Goal: Task Accomplishment & Management: Manage account settings

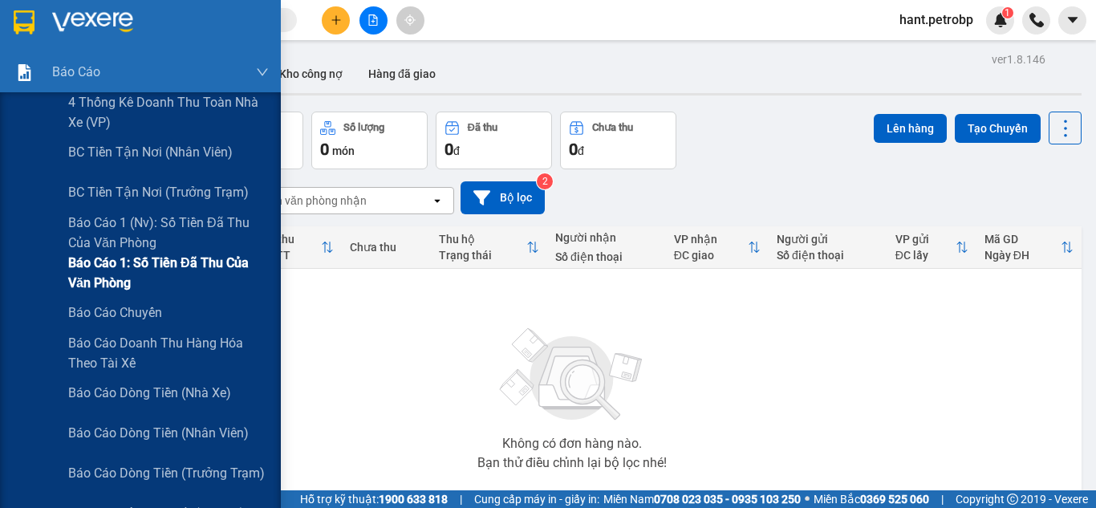
click at [156, 261] on span "Báo cáo 1: Số tiền đã thu của văn phòng" at bounding box center [168, 273] width 201 height 40
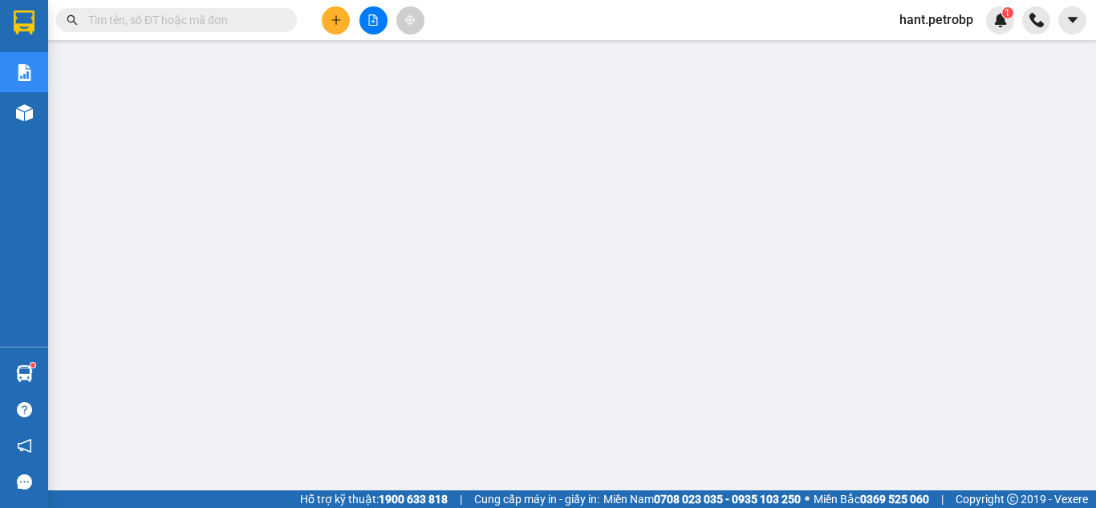
click at [930, 25] on span "hant.petrobp" at bounding box center [937, 20] width 100 height 20
click at [929, 45] on span "Đăng xuất" at bounding box center [943, 50] width 67 height 18
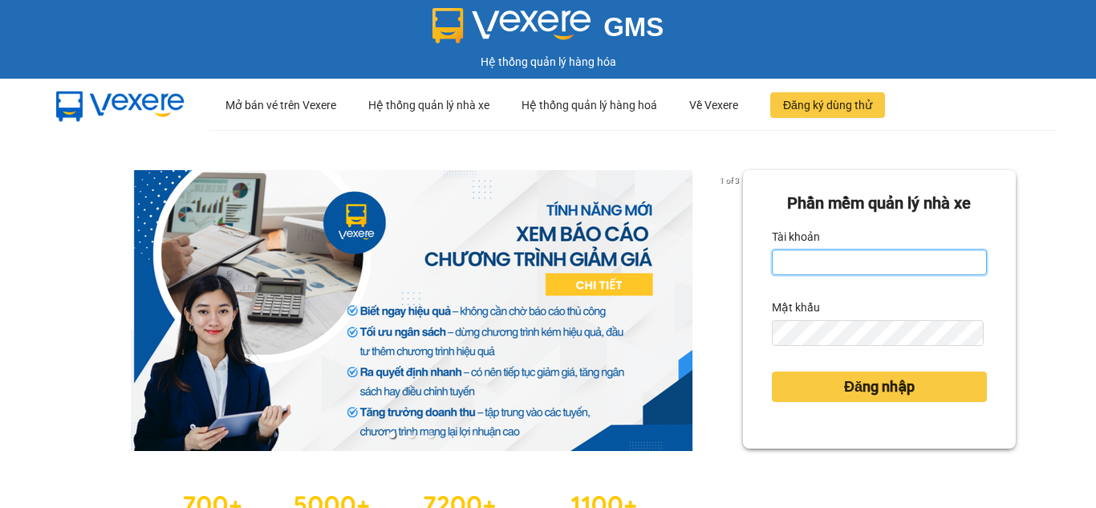
drag, startPoint x: 835, startPoint y: 267, endPoint x: 839, endPoint y: 276, distance: 9.7
click at [835, 267] on input "Tài khoản" at bounding box center [879, 263] width 215 height 26
type input "nhungnth.petrobp"
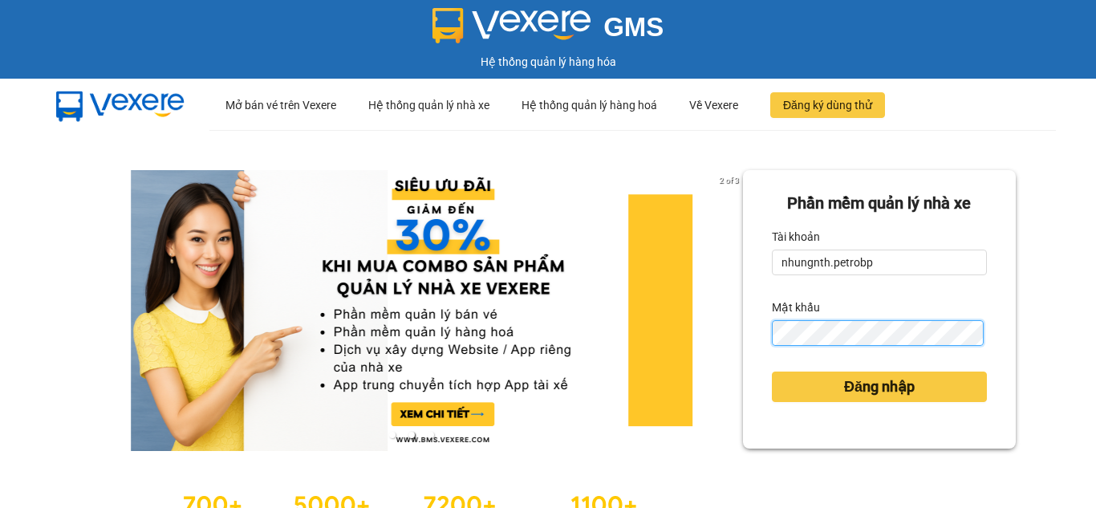
click at [772, 372] on button "Đăng nhập" at bounding box center [879, 387] width 215 height 30
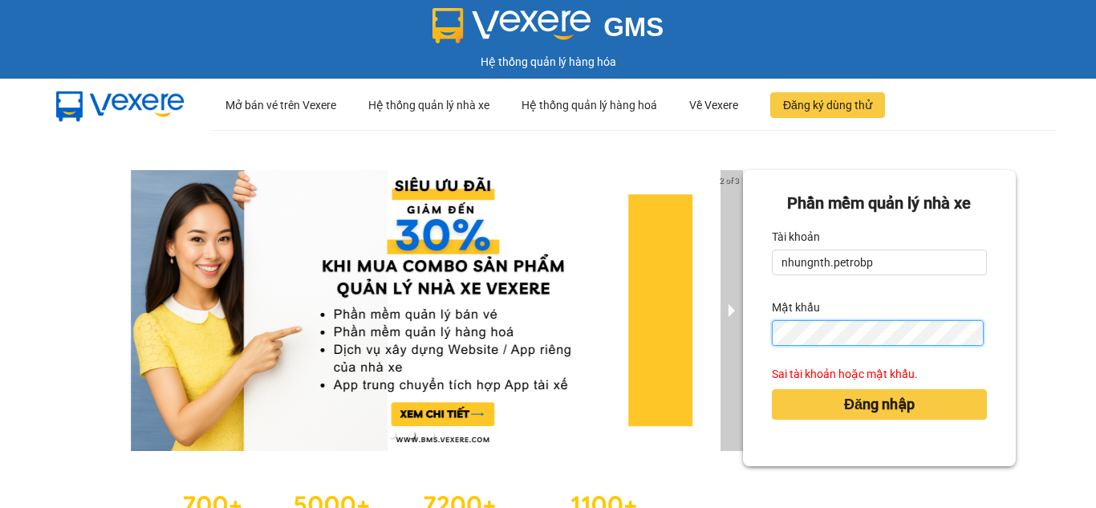
click at [733, 333] on div "2 of 3 Phần mềm quản lý nhà xe Tài khoản nhungnth.petrobp Mật khẩu Sai tài khoả…" at bounding box center [548, 357] width 1096 height 454
click at [772, 389] on button "Đăng nhập" at bounding box center [879, 404] width 215 height 30
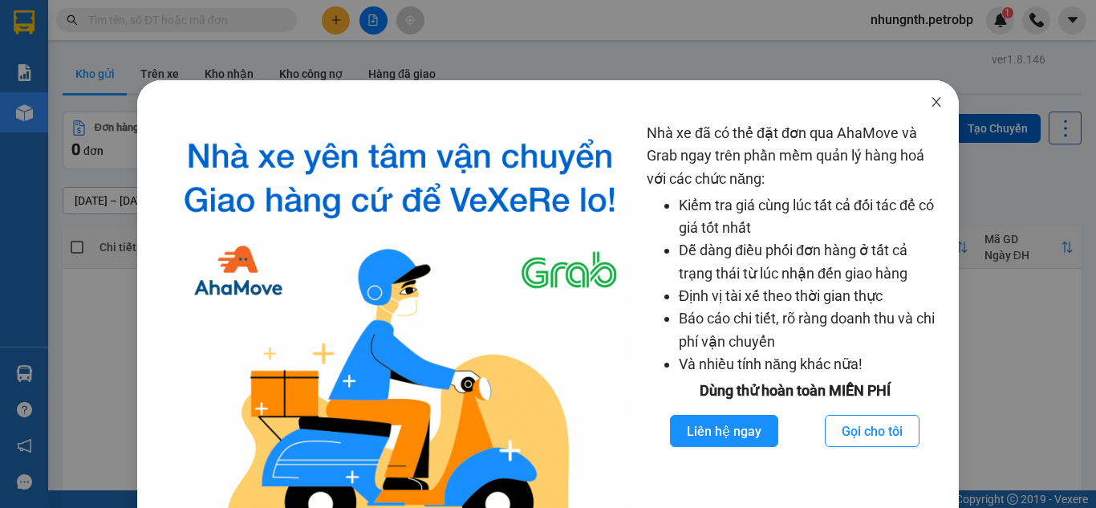
click at [931, 104] on icon "close" at bounding box center [936, 102] width 13 height 13
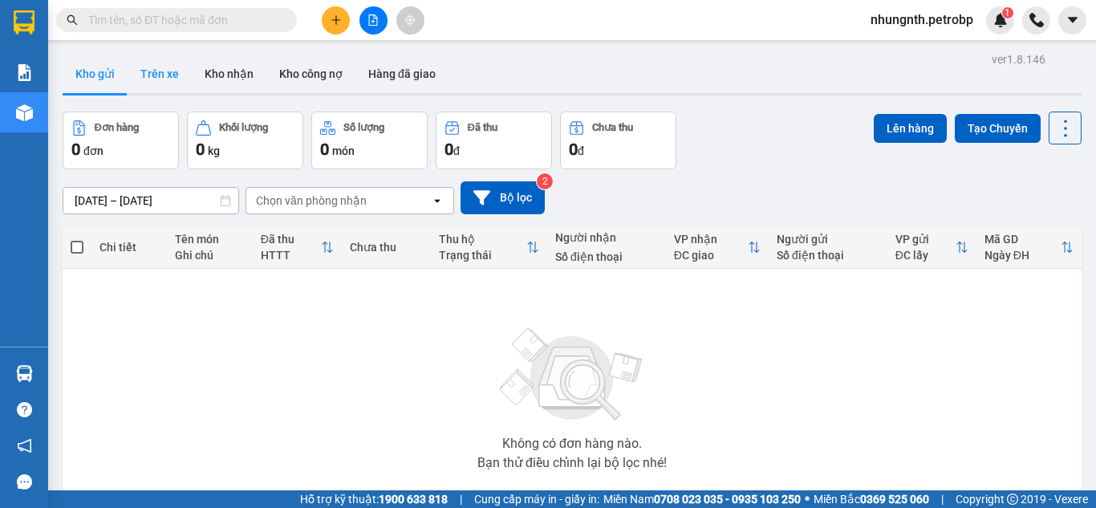
click at [148, 84] on button "Trên xe" at bounding box center [160, 74] width 64 height 39
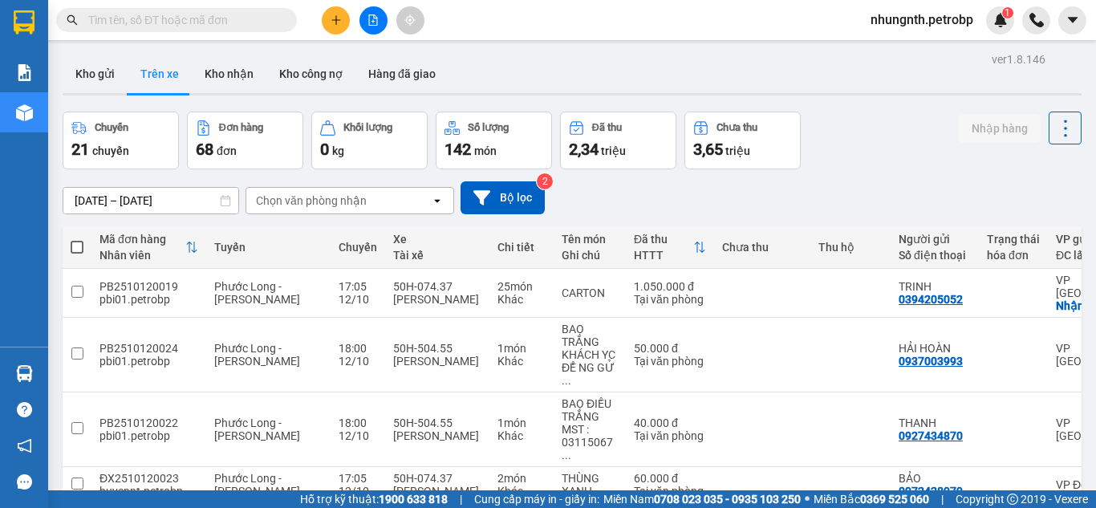
click at [269, 197] on div "Chọn văn phòng nhận" at bounding box center [311, 201] width 111 height 16
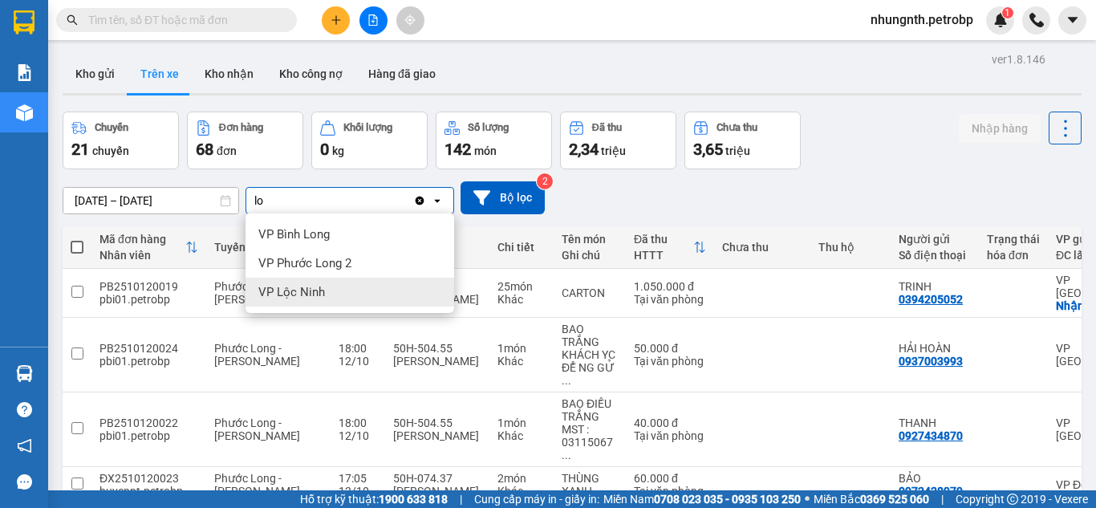
type input "lo"
click at [306, 286] on span "VP Lộc Ninh" at bounding box center [291, 292] width 67 height 16
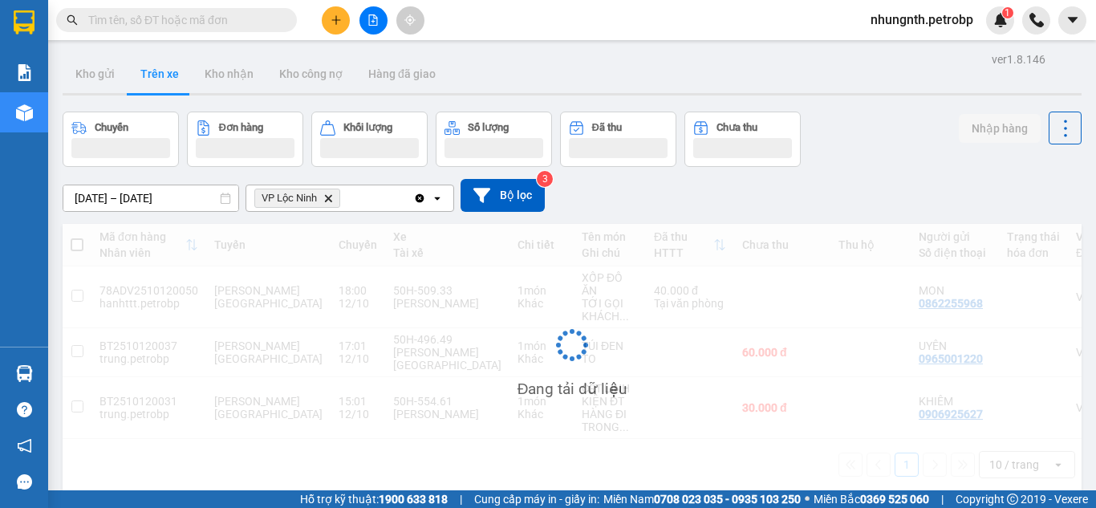
click at [83, 201] on input "12/10/2025 – 12/10/2025" at bounding box center [150, 198] width 175 height 26
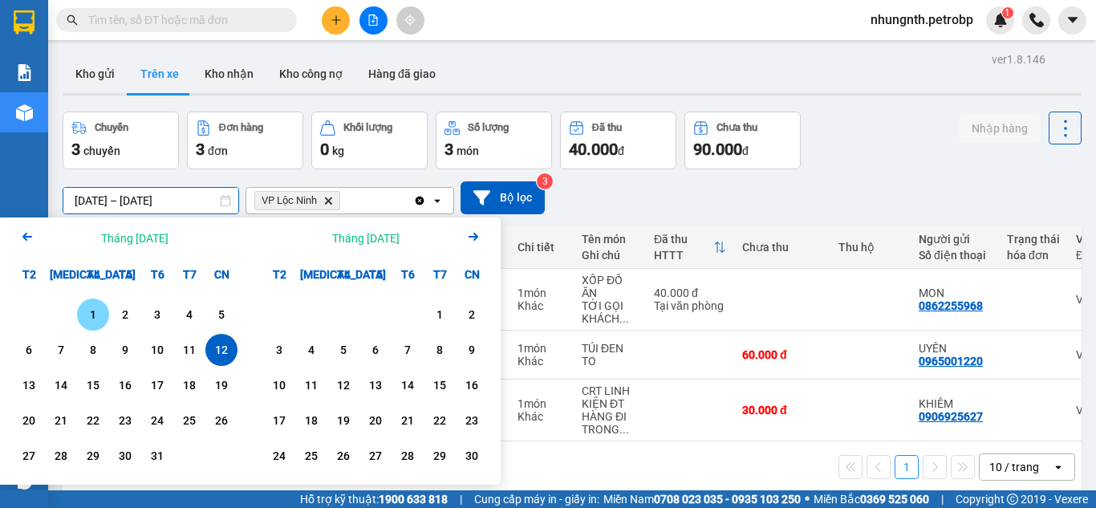
click at [85, 315] on div "1" at bounding box center [93, 314] width 22 height 19
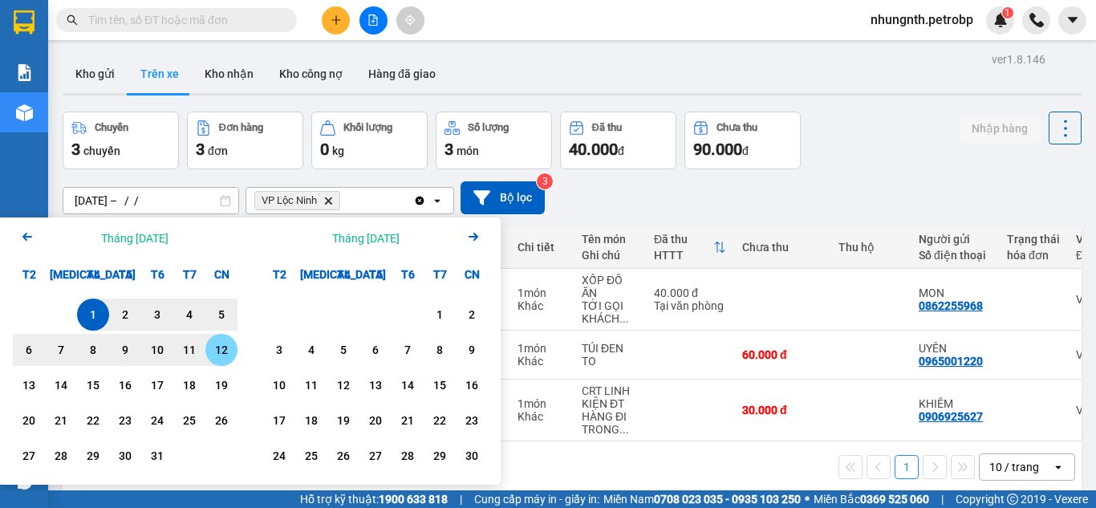
click at [222, 350] on div "12" at bounding box center [221, 349] width 22 height 19
type input "01/10/2025 – 12/10/2025"
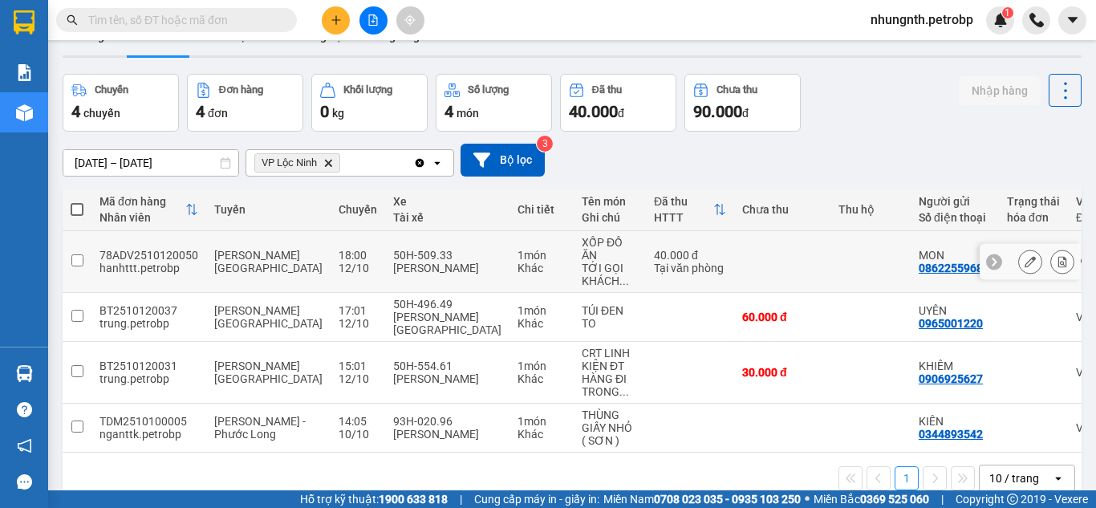
scroll to position [74, 0]
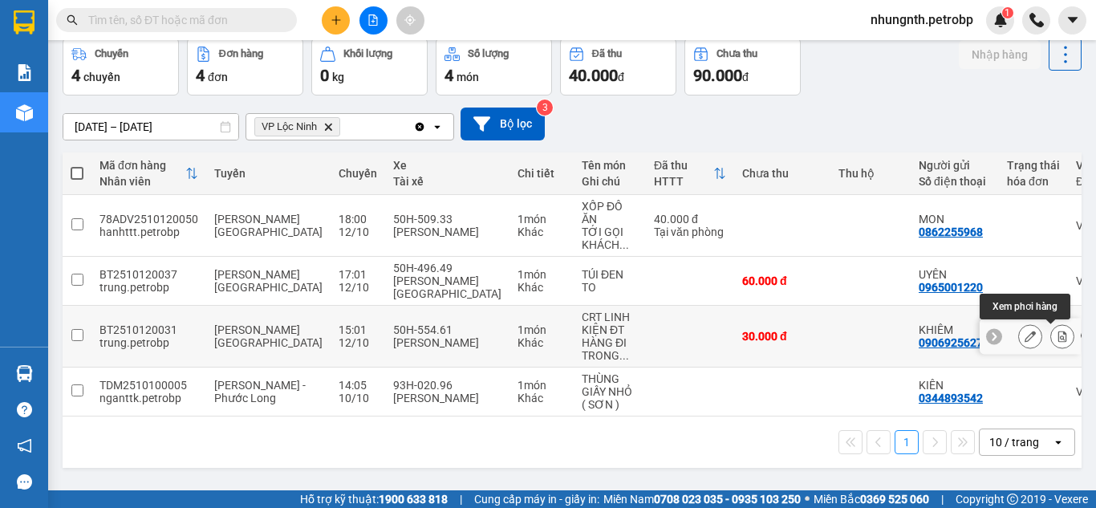
click at [1057, 331] on icon at bounding box center [1062, 336] width 11 height 11
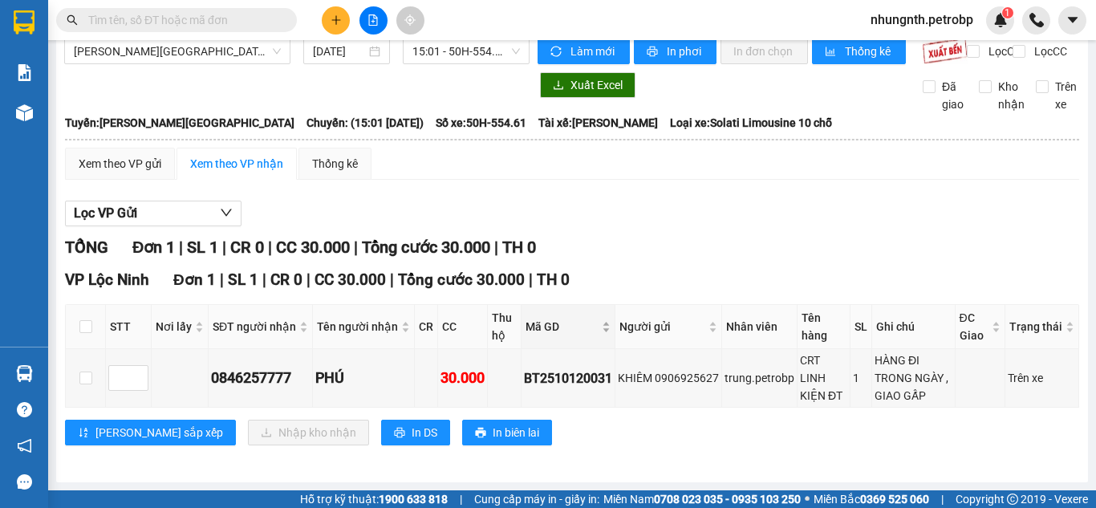
scroll to position [31, 0]
click at [88, 382] on input "checkbox" at bounding box center [85, 378] width 13 height 13
checkbox input "true"
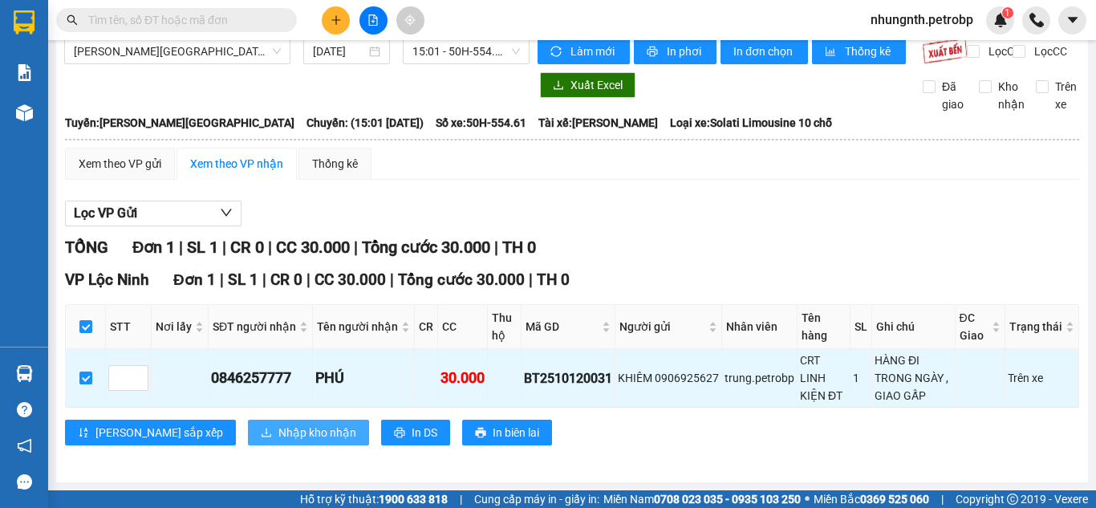
click at [278, 436] on span "Nhập kho nhận" at bounding box center [317, 433] width 78 height 18
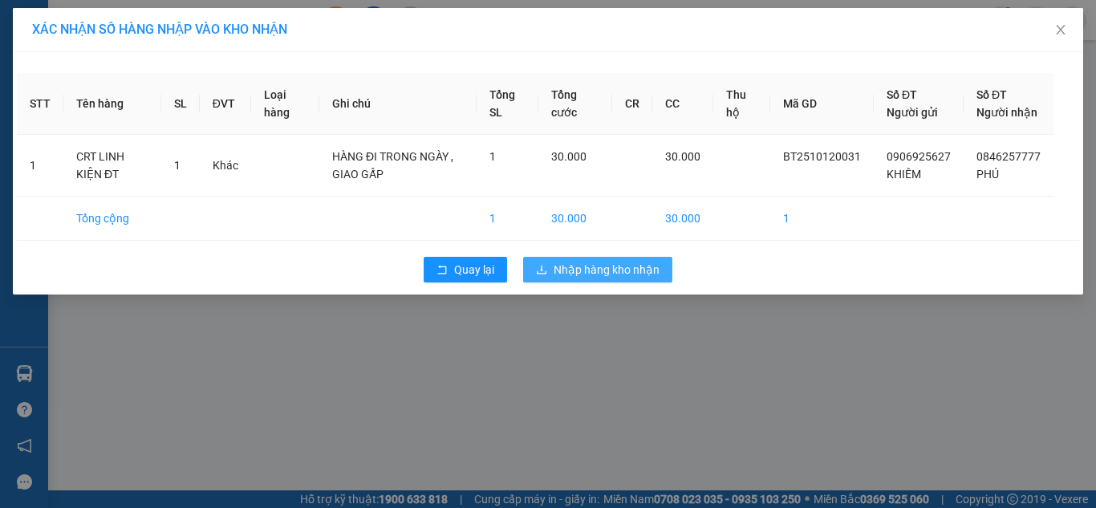
click at [602, 278] on span "Nhập hàng kho nhận" at bounding box center [607, 270] width 106 height 18
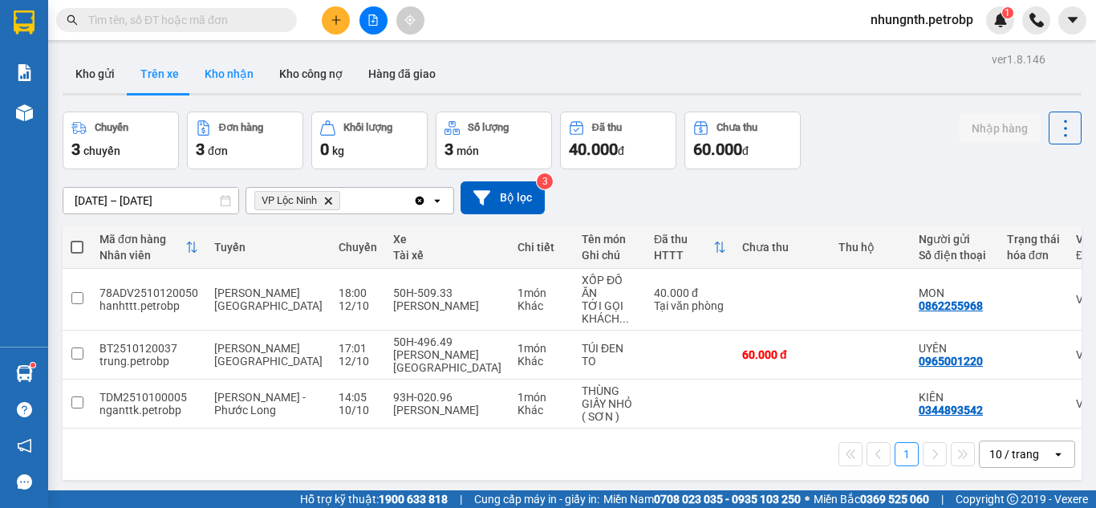
click at [212, 76] on button "Kho nhận" at bounding box center [229, 74] width 75 height 39
type input "10/10/2025 – 12/10/2025"
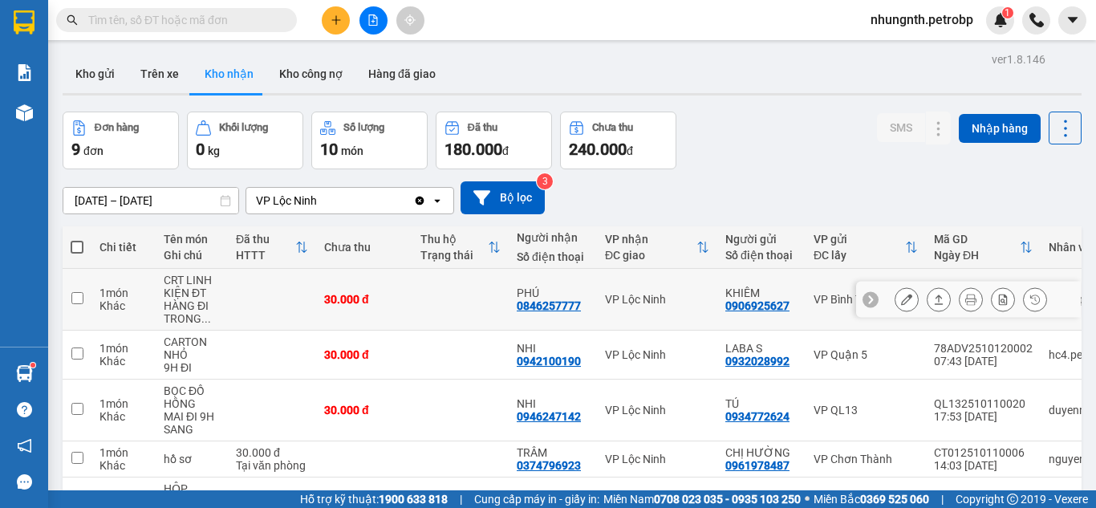
click at [901, 301] on icon at bounding box center [906, 299] width 11 height 11
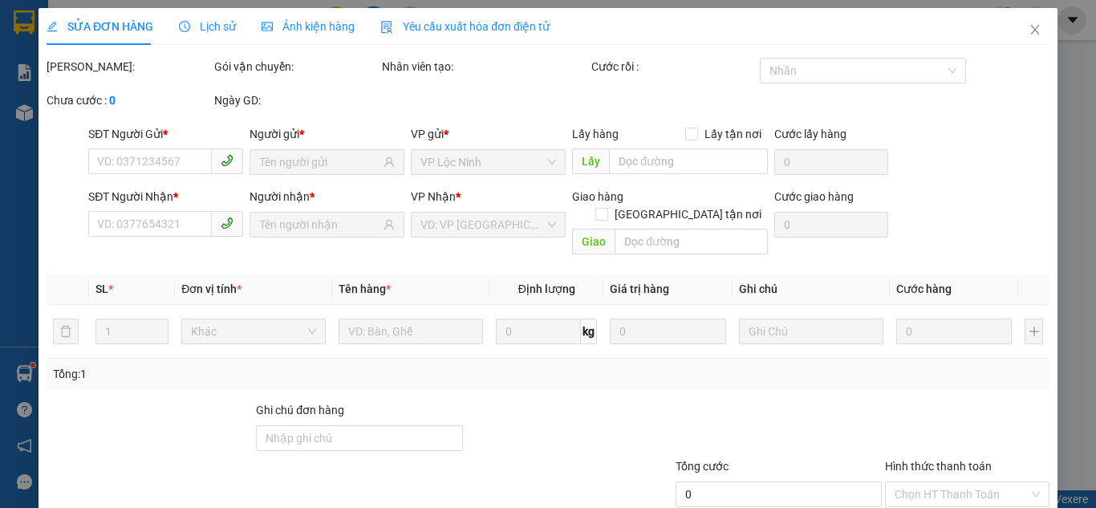
type input "0906925627"
type input "KHIÊM"
type input "0846257777"
type input "PHÚ"
type input "30.000"
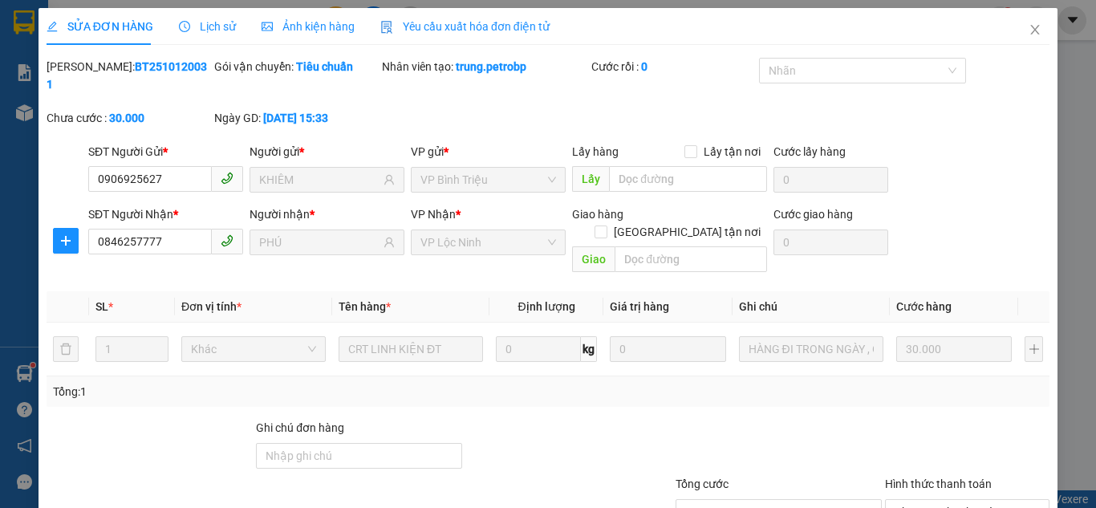
click at [204, 35] on div "Lịch sử" at bounding box center [207, 26] width 57 height 37
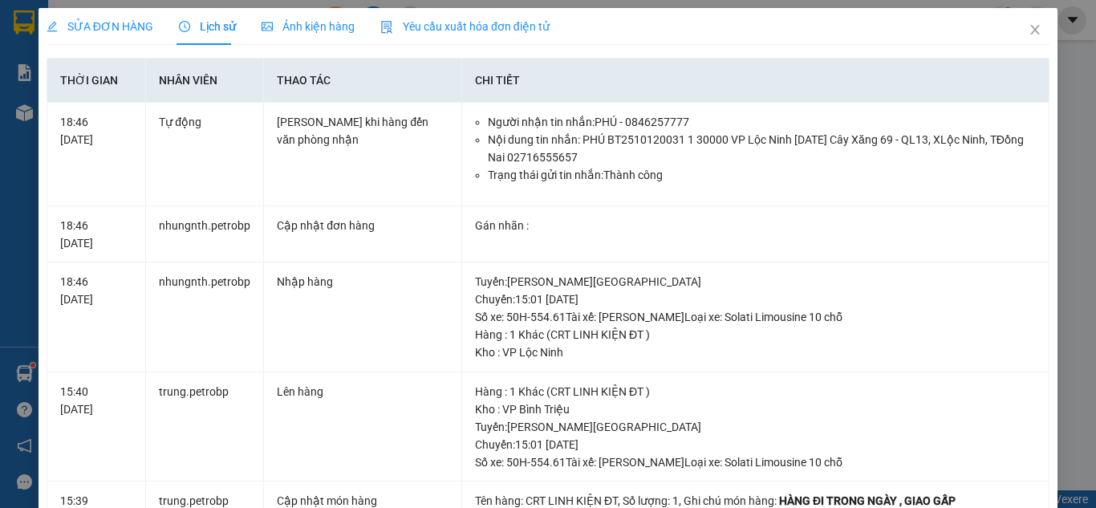
click at [111, 30] on span "SỬA ĐƠN HÀNG" at bounding box center [100, 26] width 107 height 13
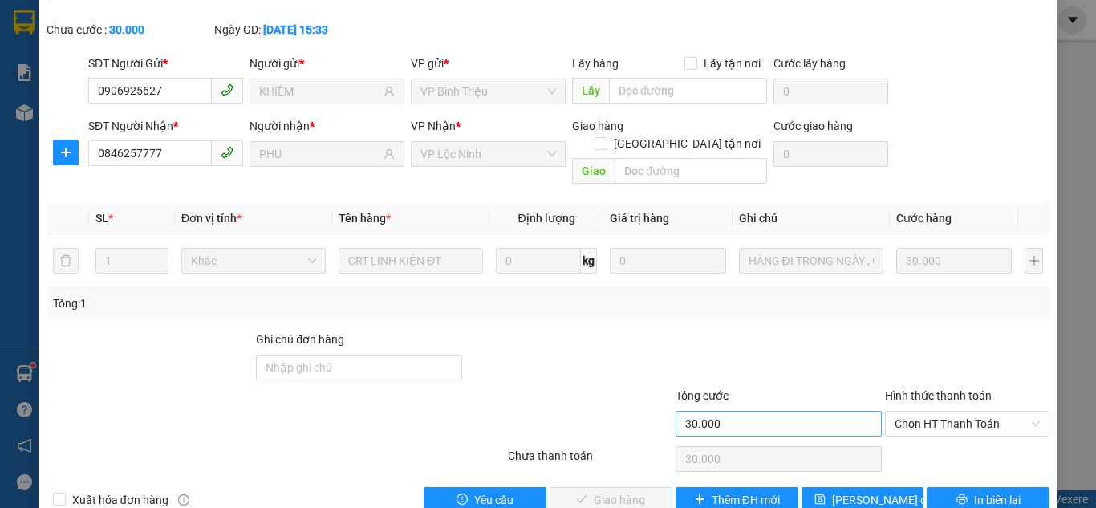
scroll to position [89, 0]
click at [911, 411] on span "Chọn HT Thanh Toán" at bounding box center [967, 423] width 145 height 24
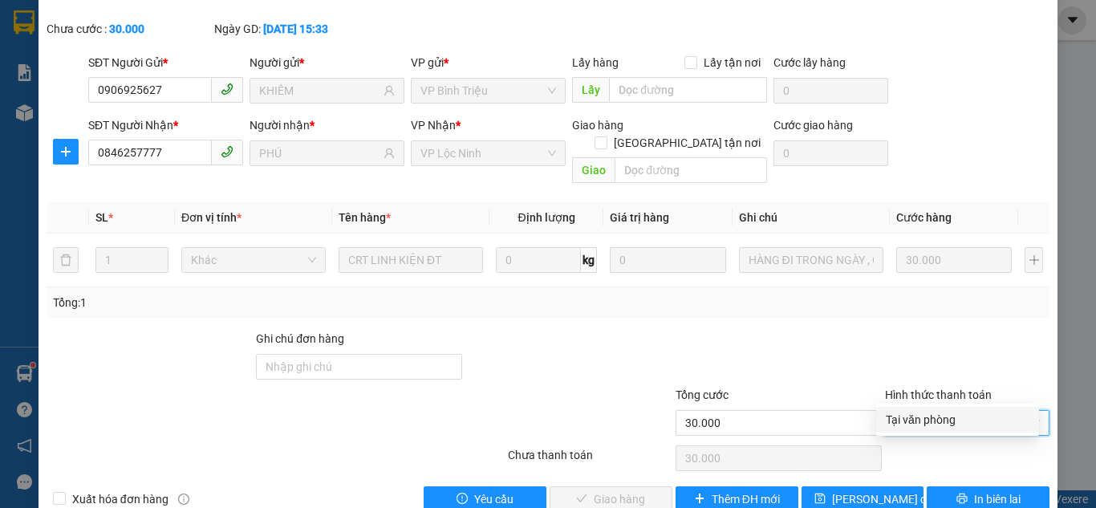
click at [909, 420] on div "Tại văn phòng" at bounding box center [958, 420] width 144 height 18
type input "0"
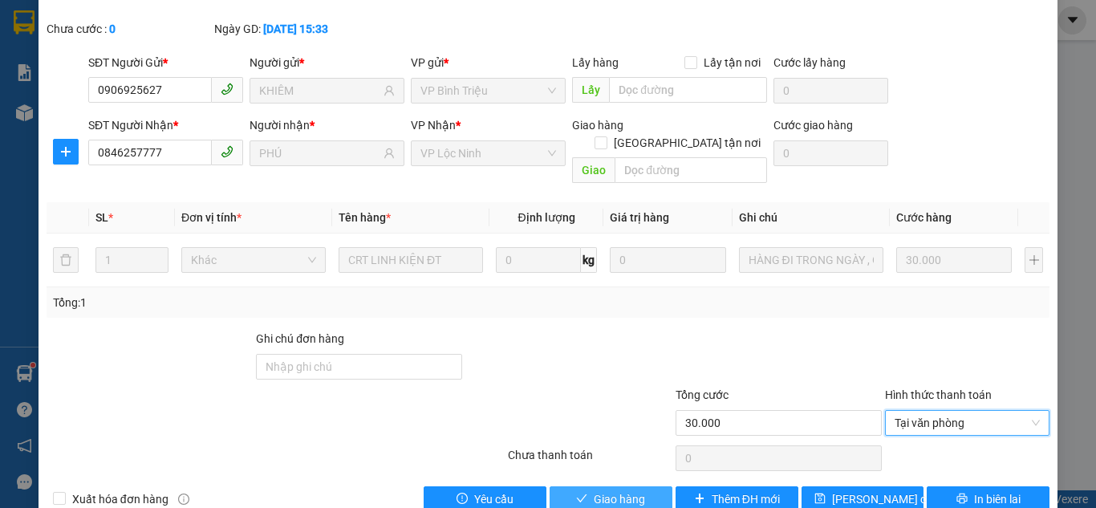
click at [636, 490] on span "Giao hàng" at bounding box center [619, 499] width 51 height 18
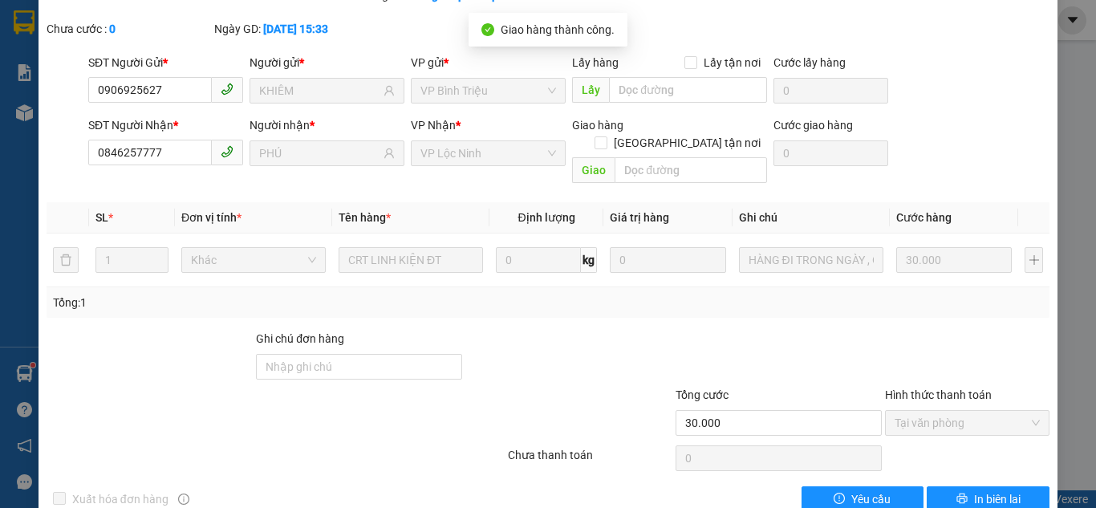
scroll to position [0, 0]
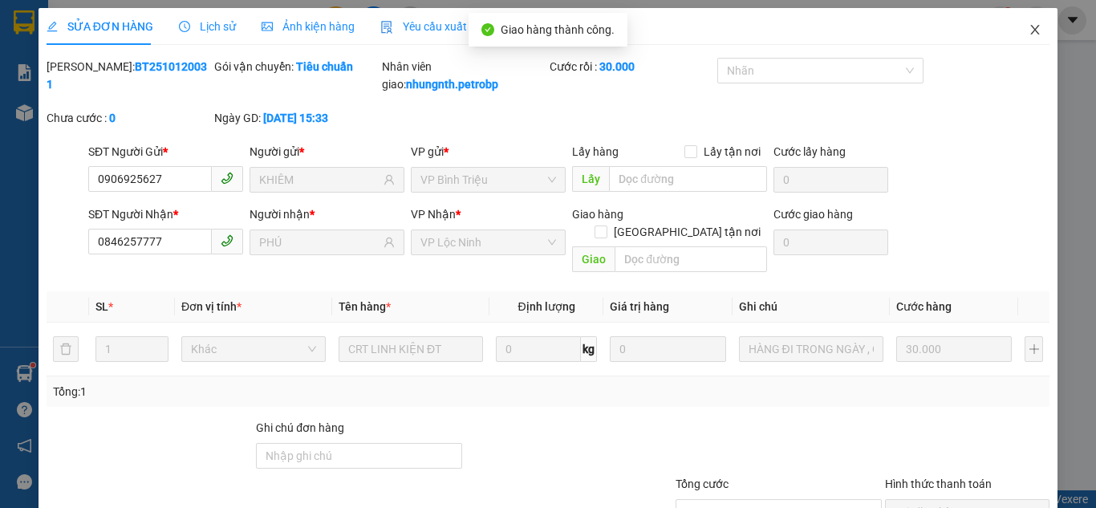
click at [1029, 25] on icon "close" at bounding box center [1035, 29] width 13 height 13
